Goal: Download file/media

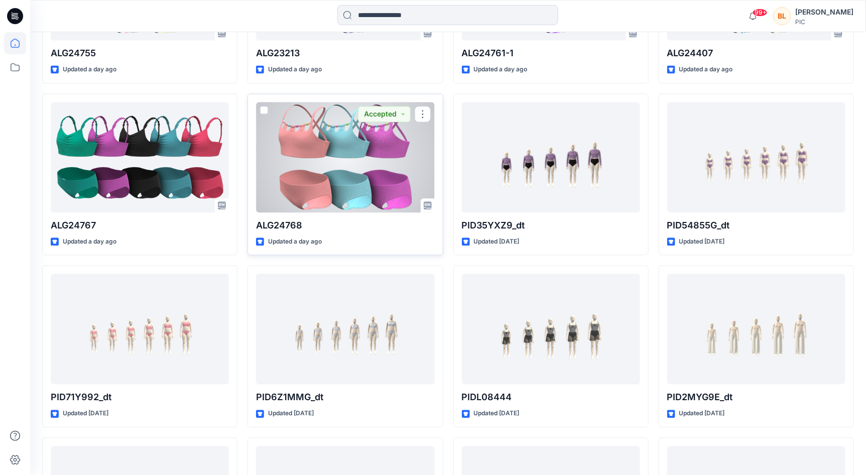
scroll to position [929, 0]
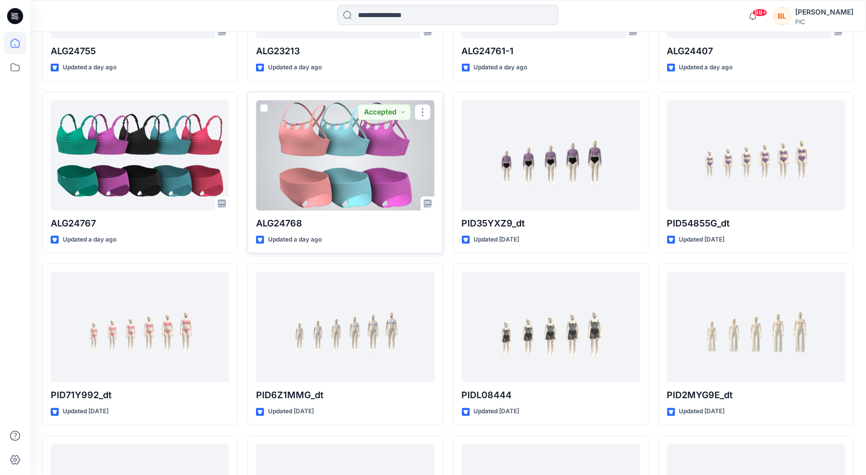
click at [327, 139] on div at bounding box center [345, 155] width 178 height 110
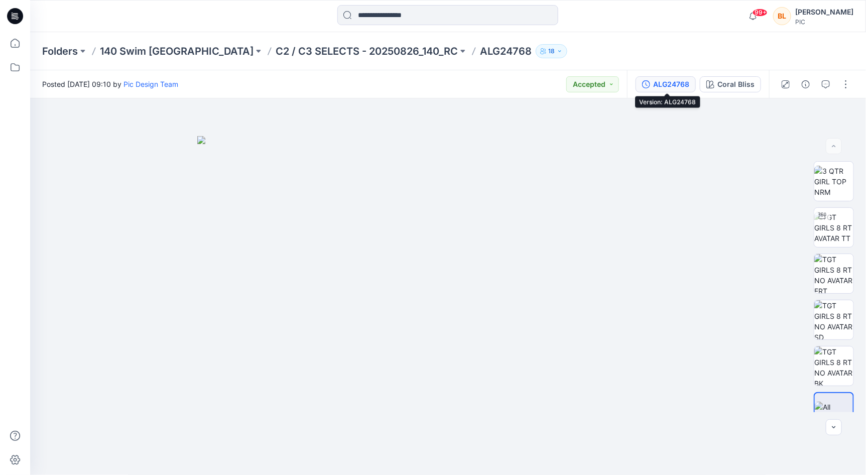
click at [682, 85] on div "ALG24768" at bounding box center [671, 84] width 36 height 11
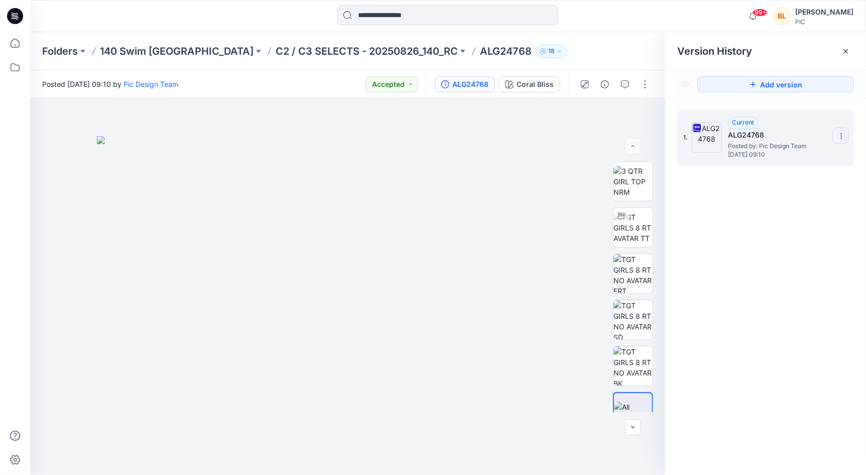
click at [842, 134] on icon at bounding box center [841, 136] width 8 height 8
click at [766, 162] on span "Download Source BW File" at bounding box center [790, 156] width 84 height 12
click at [275, 50] on p "C2 / C3 SELECTS - 20250826_140_RC" at bounding box center [366, 51] width 182 height 14
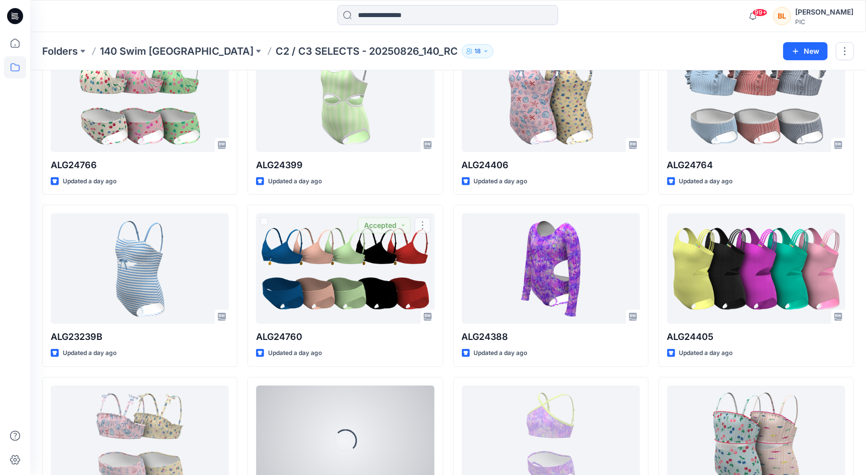
scroll to position [499, 0]
